Goal: Find specific page/section: Find specific page/section

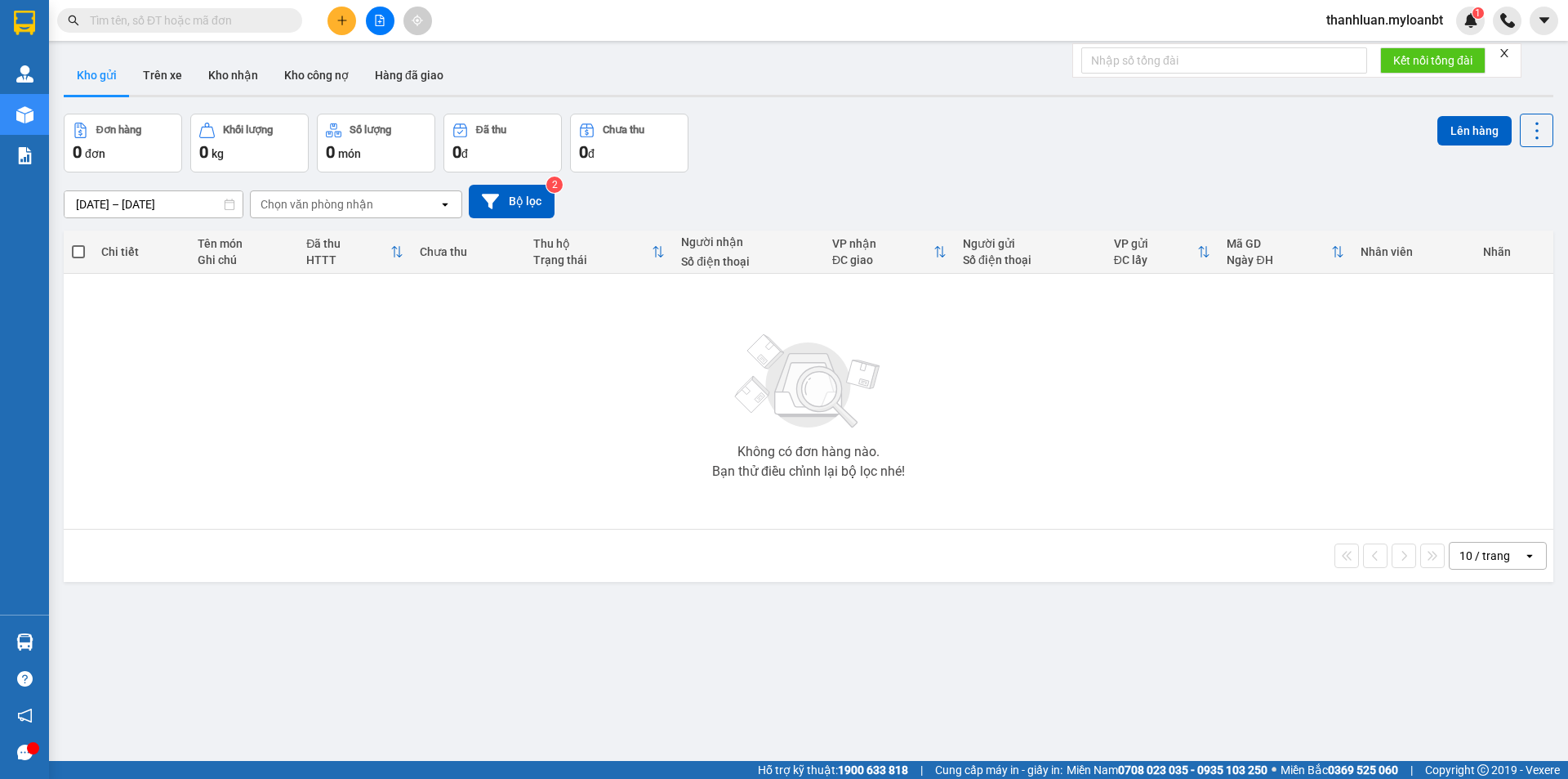
click at [160, 15] on input "text" at bounding box center [186, 21] width 193 height 18
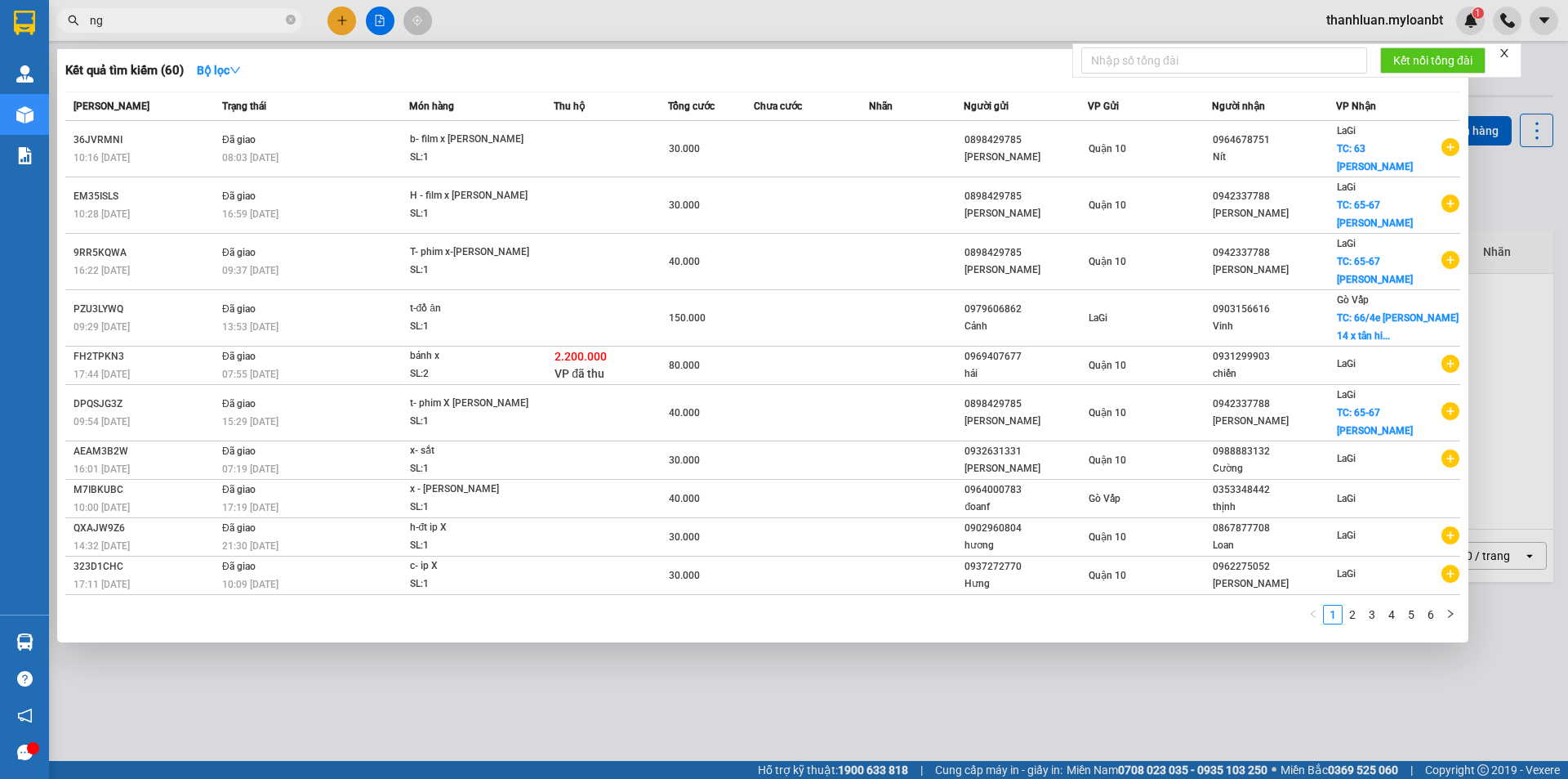
type input "n"
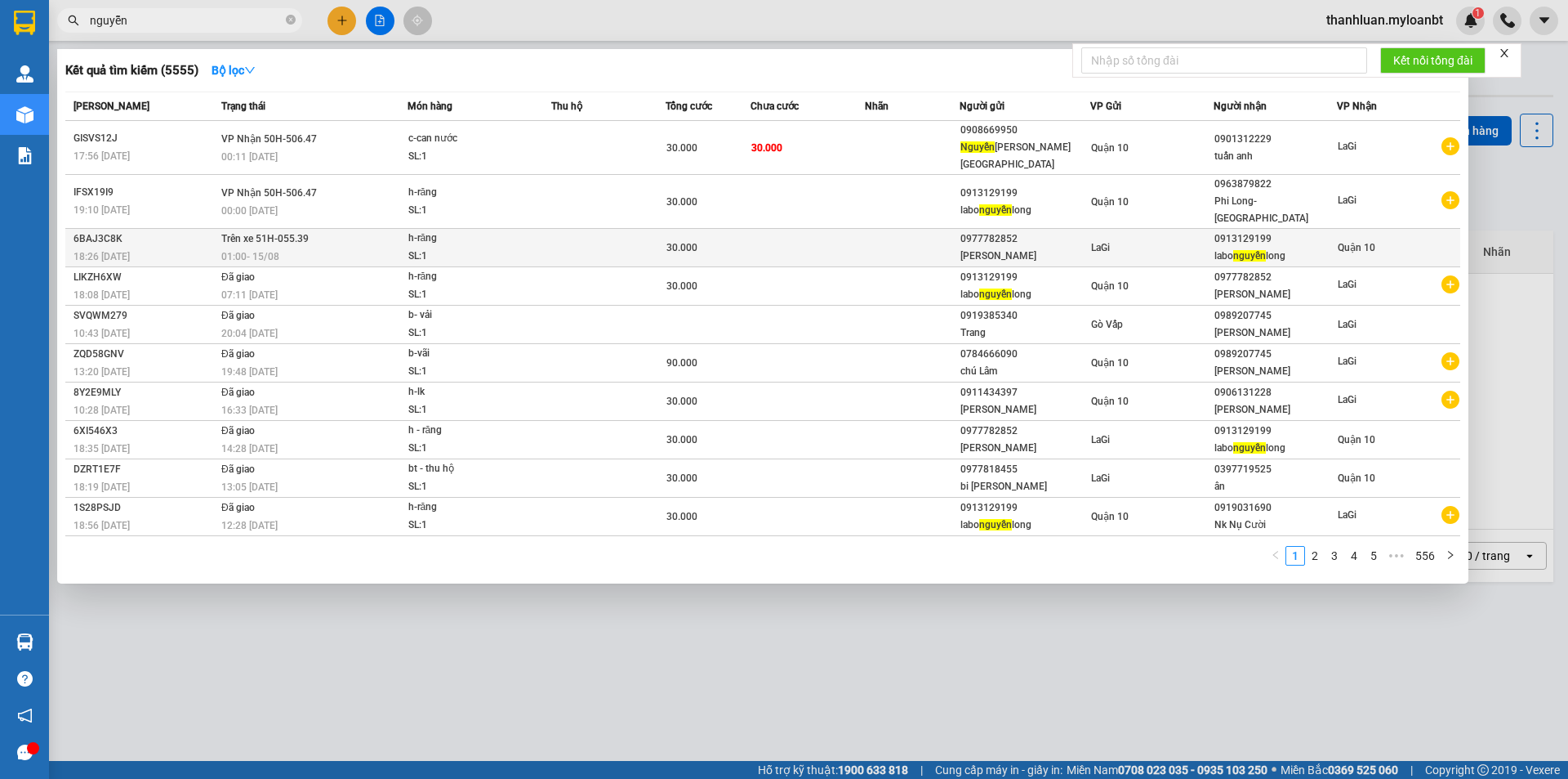
type input "nguyễn"
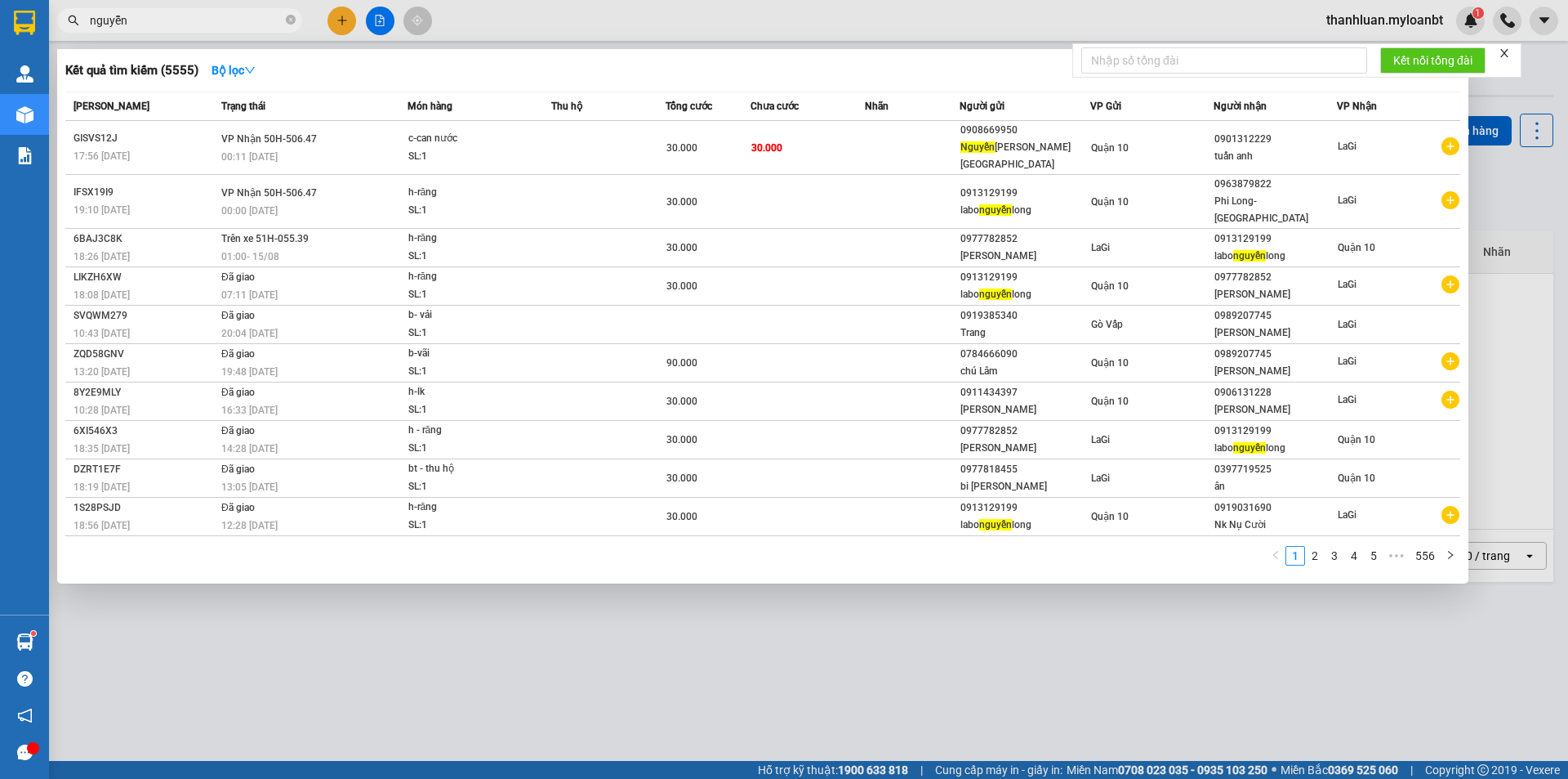
click at [603, 20] on div at bounding box center [784, 390] width 1568 height 779
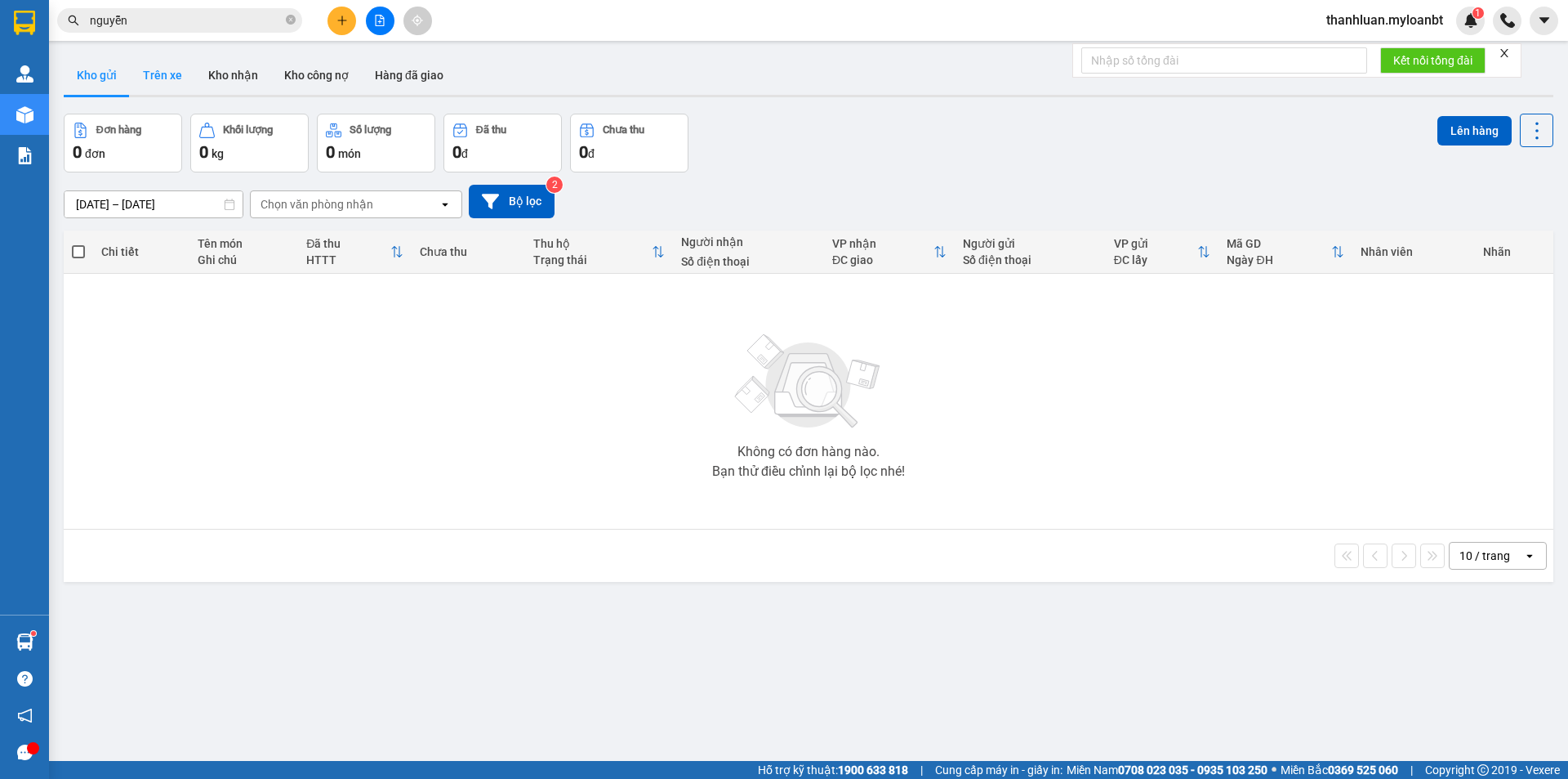
click at [164, 74] on button "Trên xe" at bounding box center [162, 75] width 66 height 39
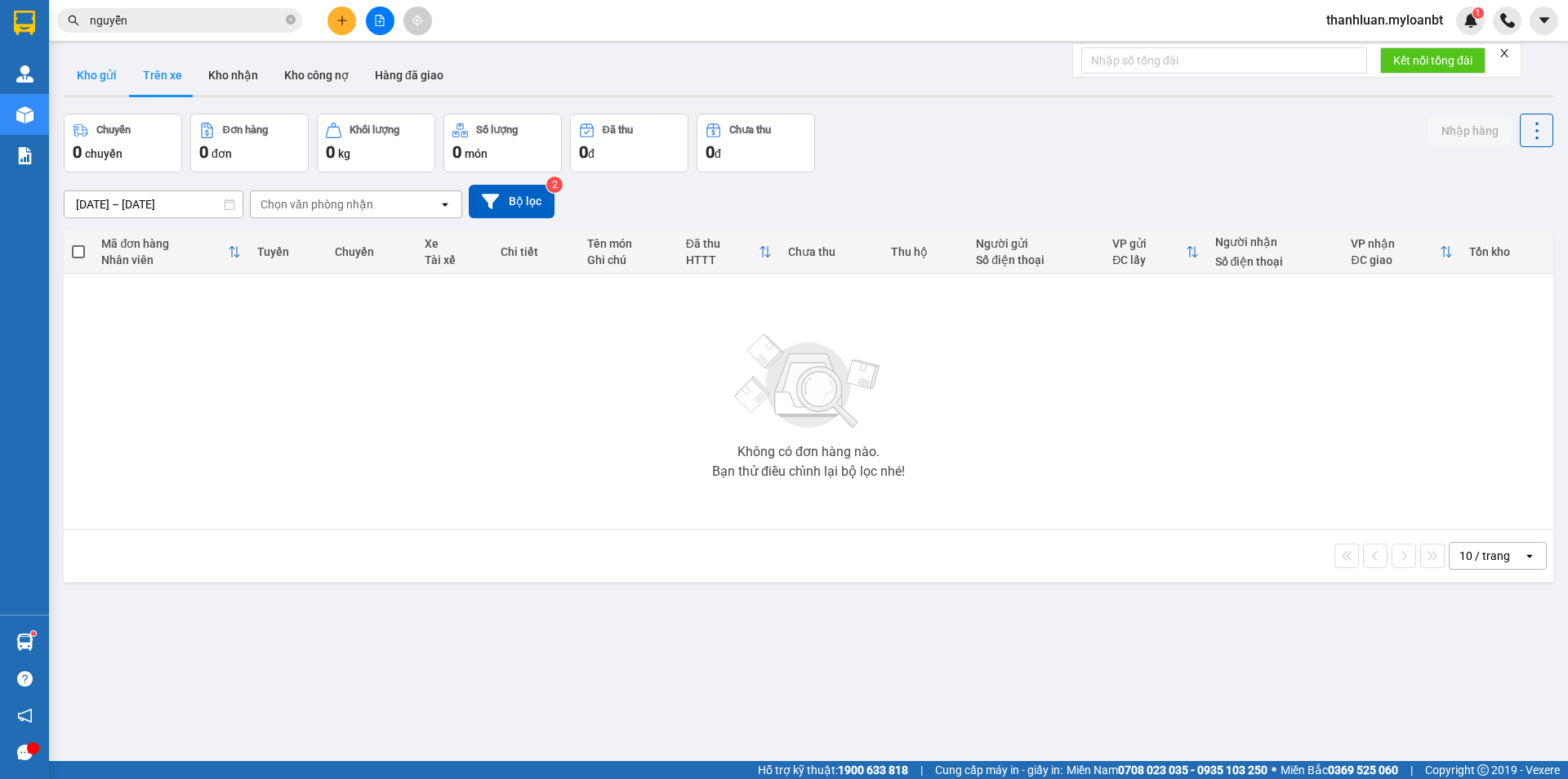
click at [89, 75] on button "Kho gửi" at bounding box center [97, 75] width 66 height 39
